Goal: Information Seeking & Learning: Find contact information

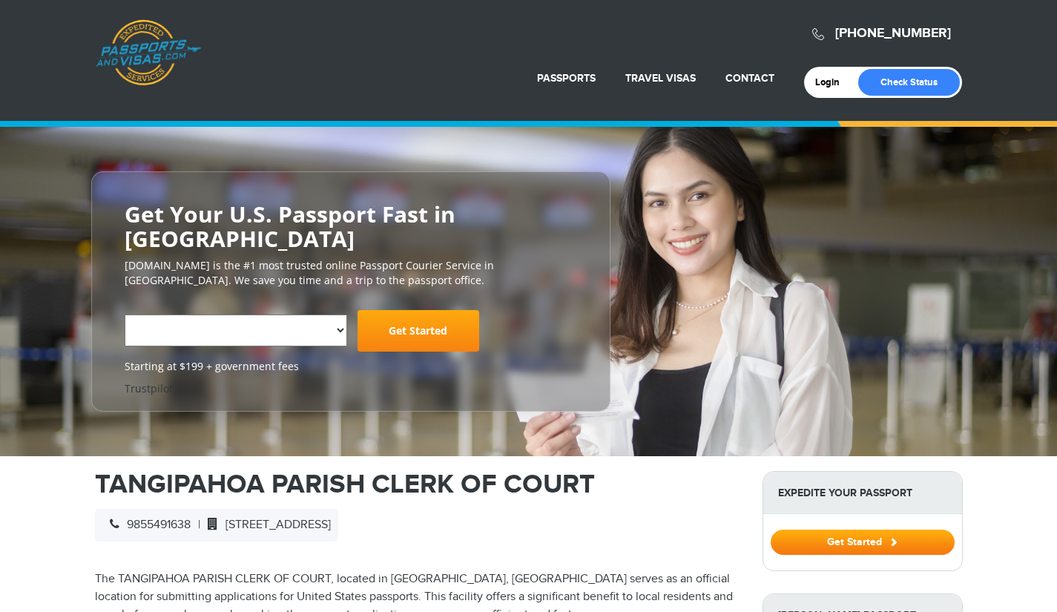
select select "**********"
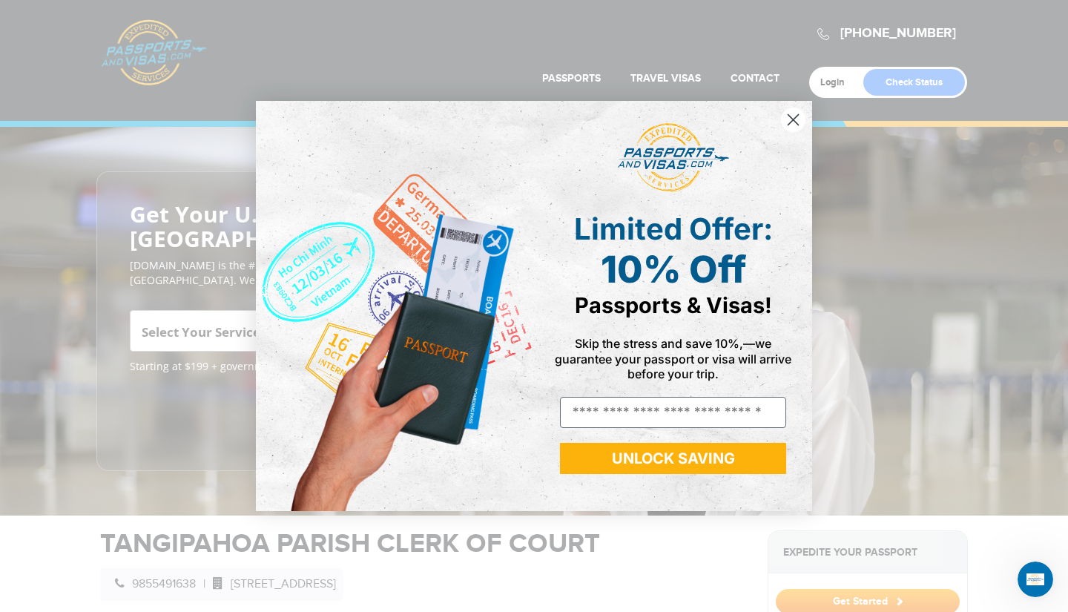
click at [792, 119] on icon "Close dialog" at bounding box center [793, 119] width 10 height 10
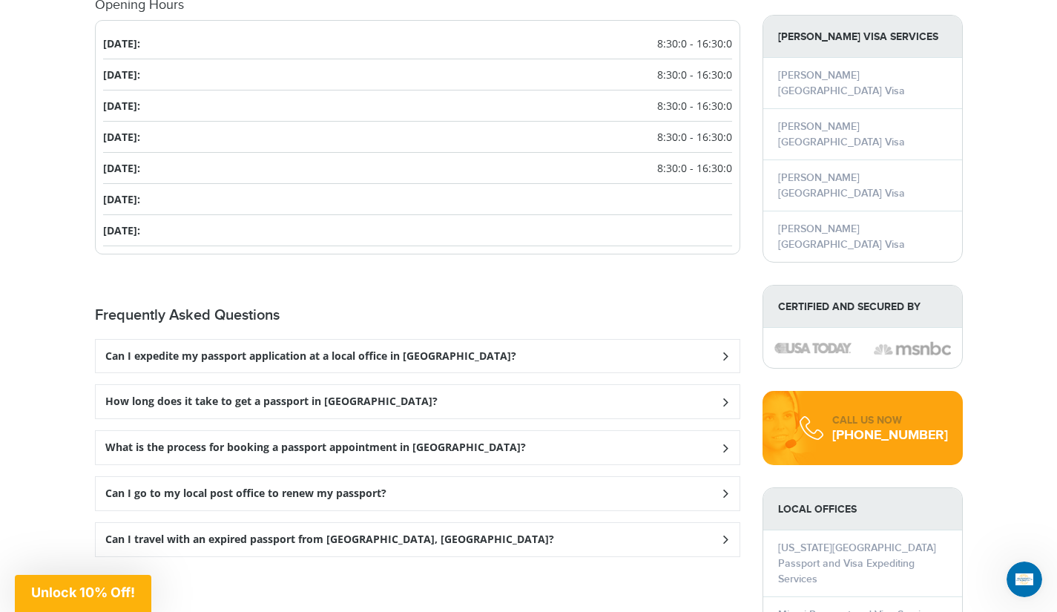
scroll to position [1605, 0]
click at [725, 350] on icon at bounding box center [724, 355] width 15 height 10
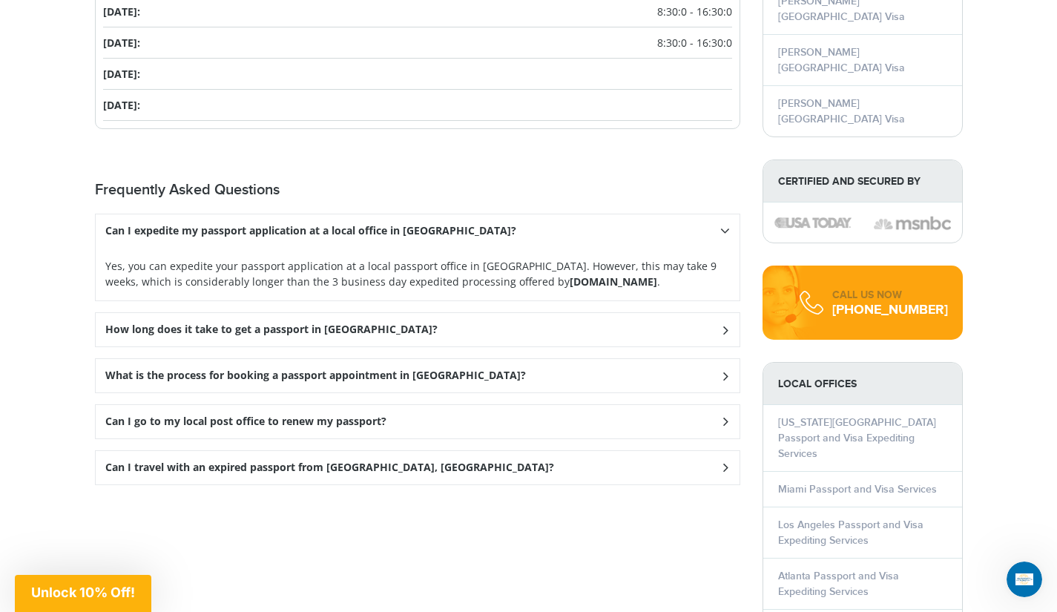
scroll to position [1730, 0]
click at [719, 370] on icon at bounding box center [724, 375] width 15 height 10
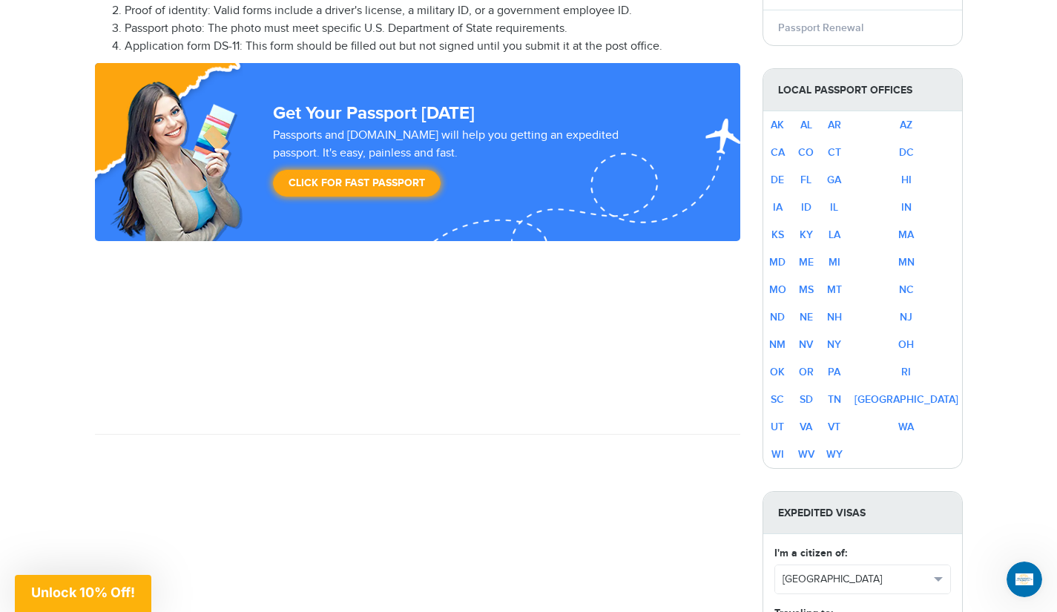
scroll to position [894, 0]
click at [840, 229] on link "LA" at bounding box center [834, 235] width 12 height 13
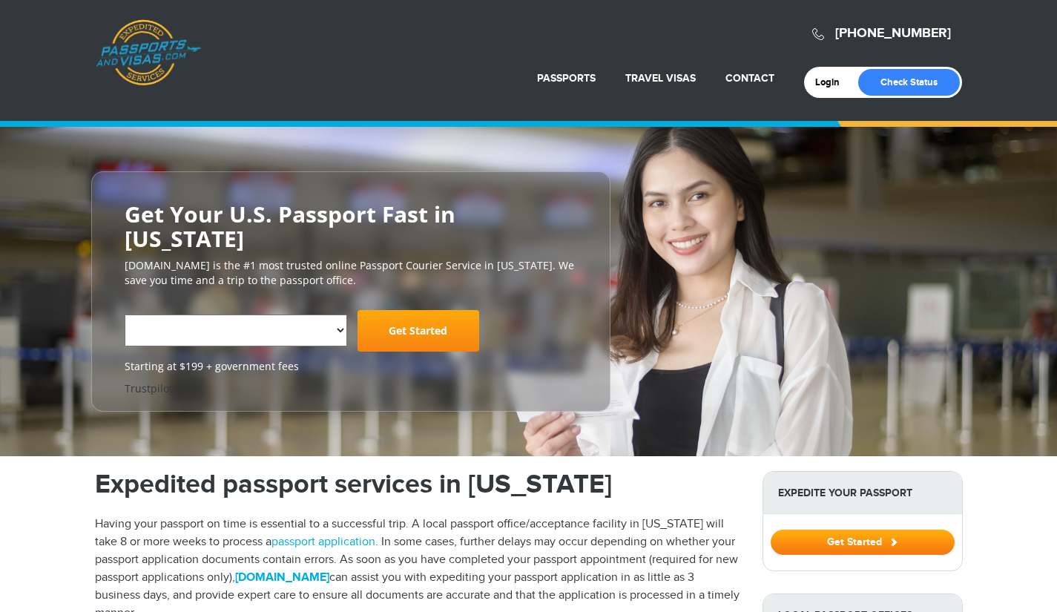
select select "**********"
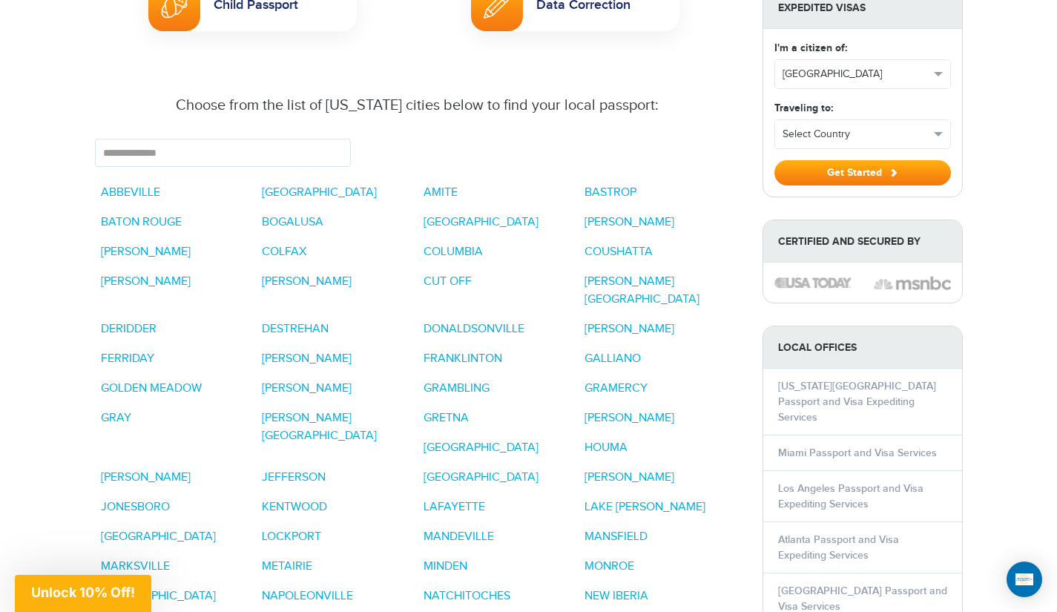
scroll to position [1091, 0]
click at [627, 409] on link "HAMMOND" at bounding box center [629, 416] width 90 height 14
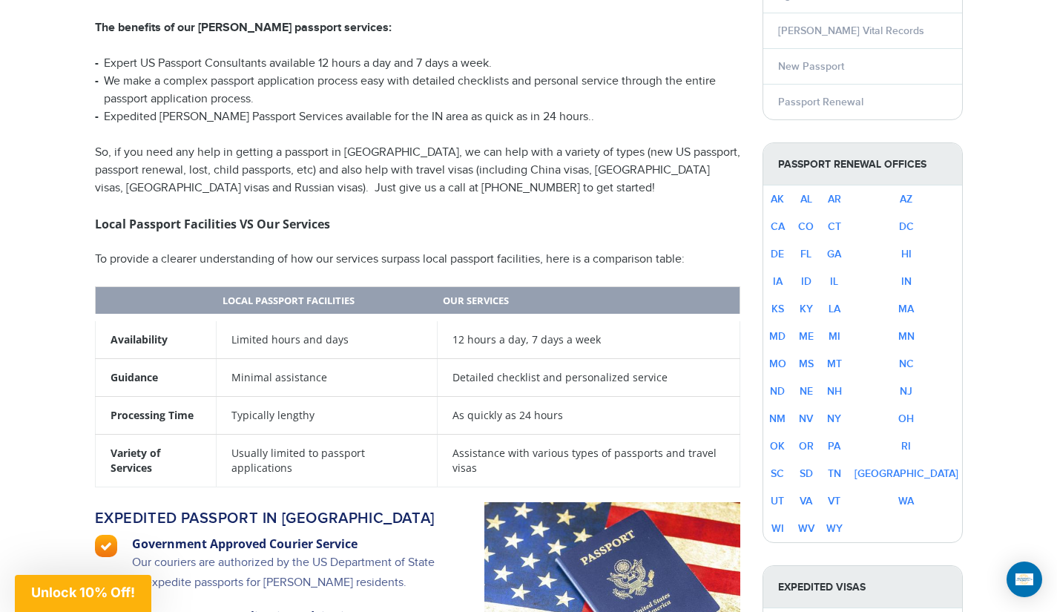
scroll to position [770, 0]
click at [840, 302] on link "LA" at bounding box center [834, 308] width 12 height 13
